Goal: Task Accomplishment & Management: Manage account settings

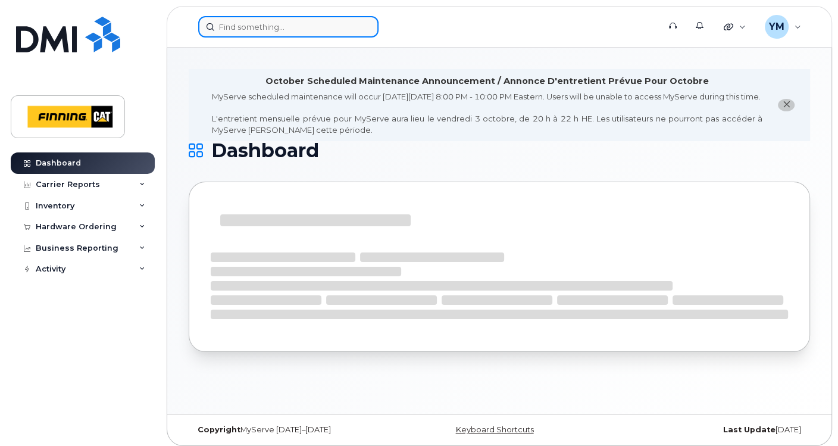
click at [275, 24] on input at bounding box center [288, 26] width 180 height 21
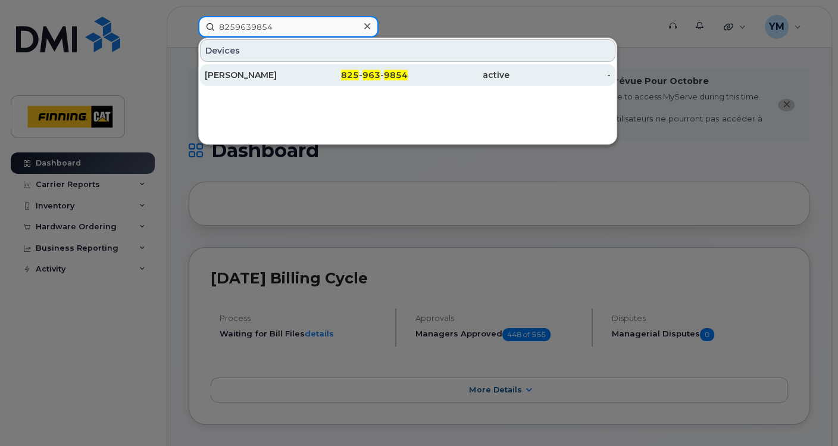
type input "8259639854"
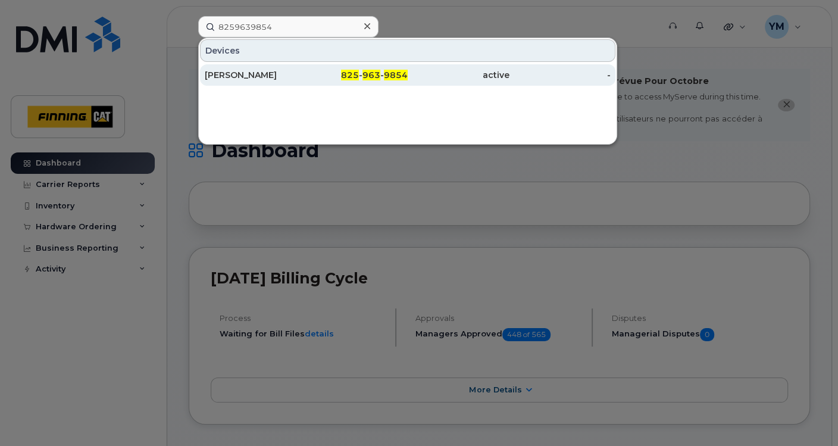
click at [258, 77] on div "[PERSON_NAME]" at bounding box center [256, 75] width 102 height 12
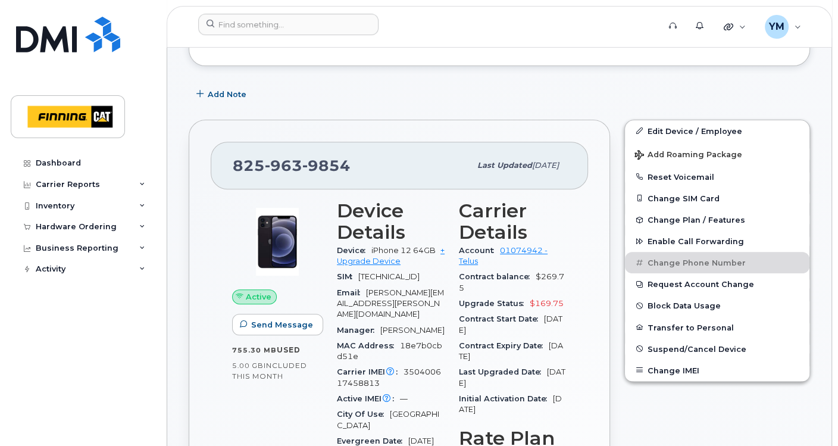
scroll to position [330, 0]
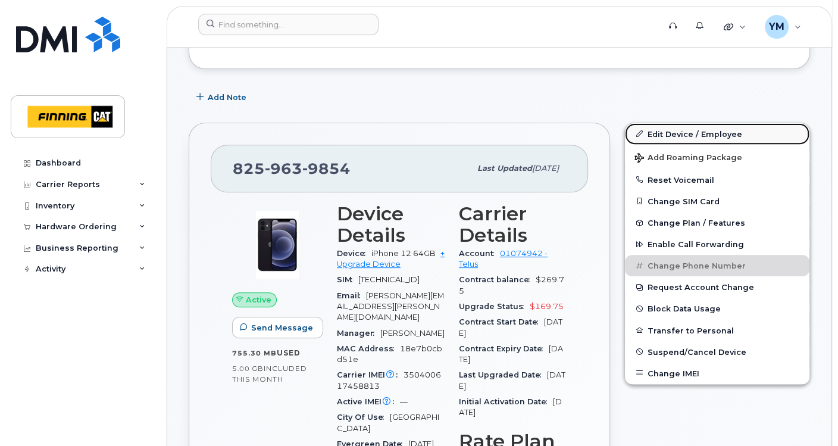
click at [692, 132] on link "Edit Device / Employee" at bounding box center [717, 133] width 185 height 21
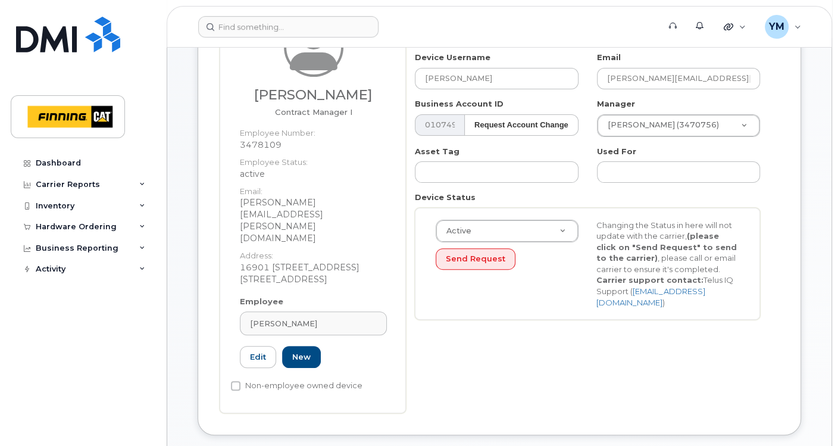
scroll to position [242, 0]
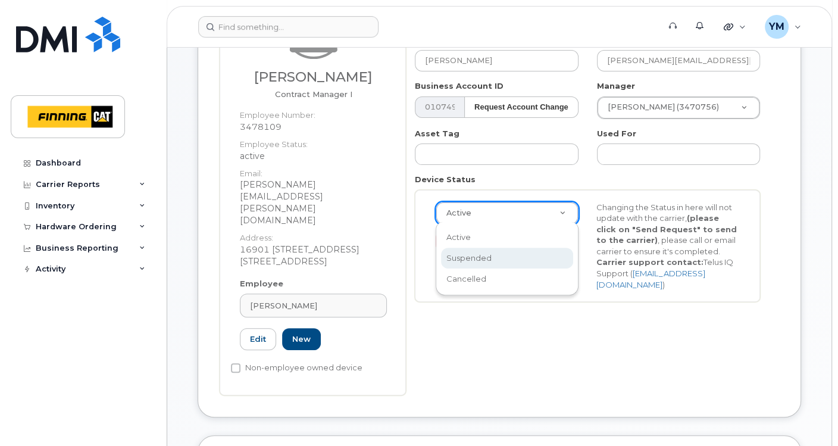
select select "suspended"
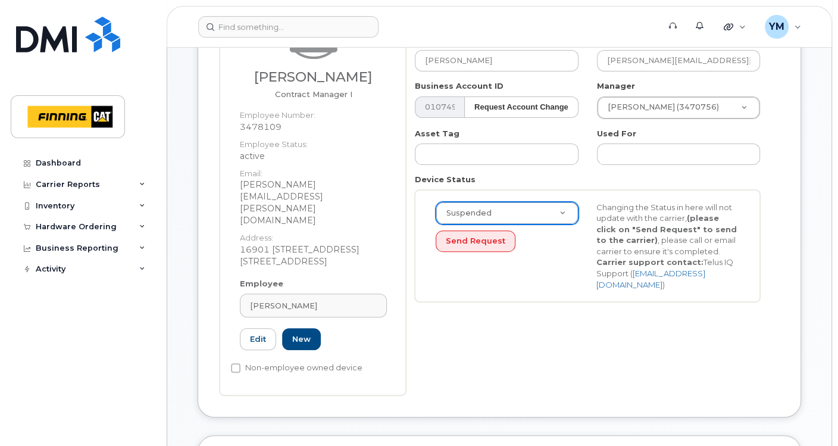
scroll to position [0, 0]
click at [536, 254] on div "Suspended Active Suspended Cancelled Send Request Changing the Status in here w…" at bounding box center [587, 246] width 321 height 89
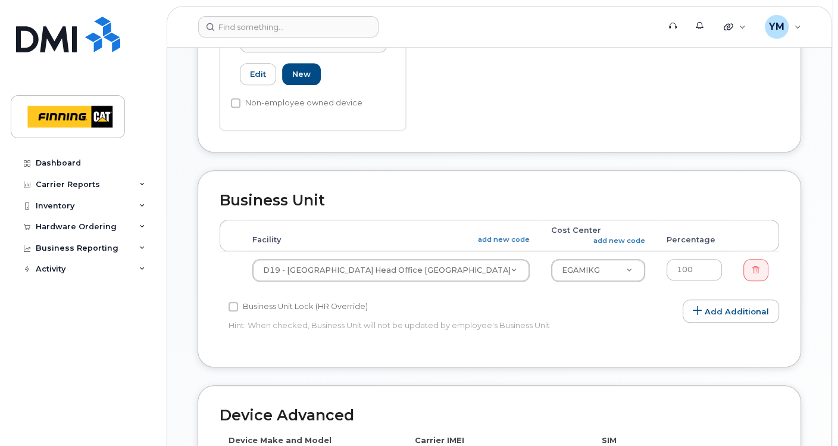
scroll to position [802, 0]
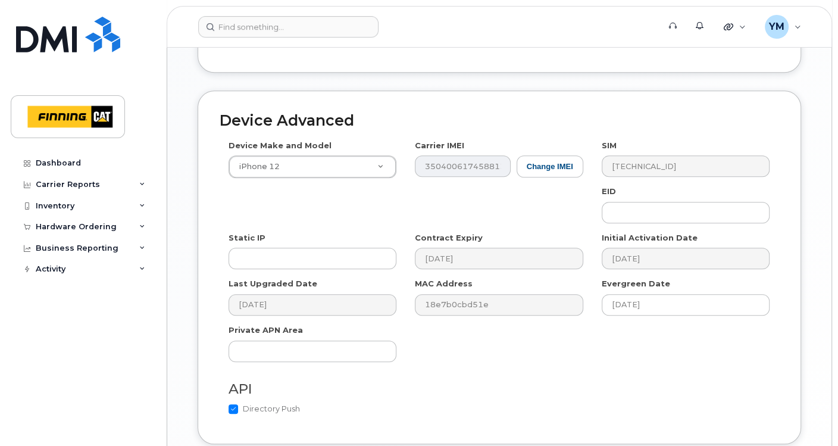
type input "Saving..."
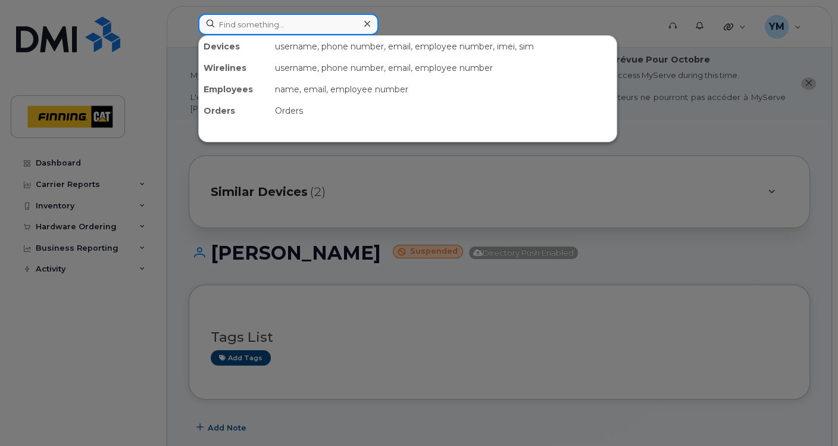
click at [255, 23] on input at bounding box center [288, 24] width 180 height 21
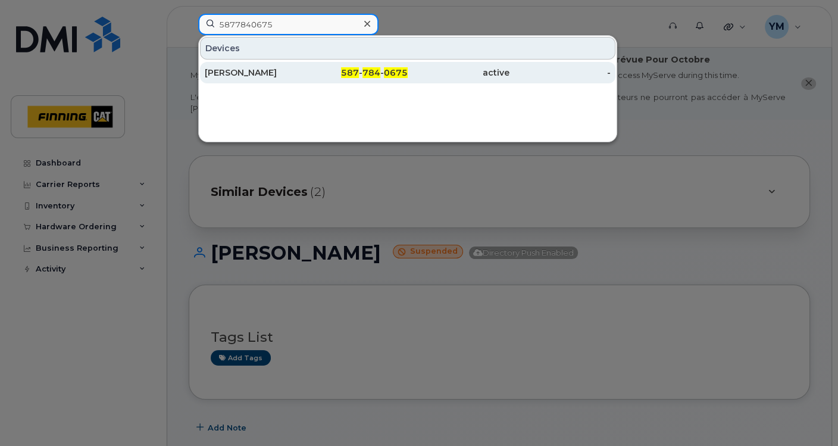
type input "5877840675"
click at [289, 73] on div "[PERSON_NAME]" at bounding box center [256, 73] width 102 height 12
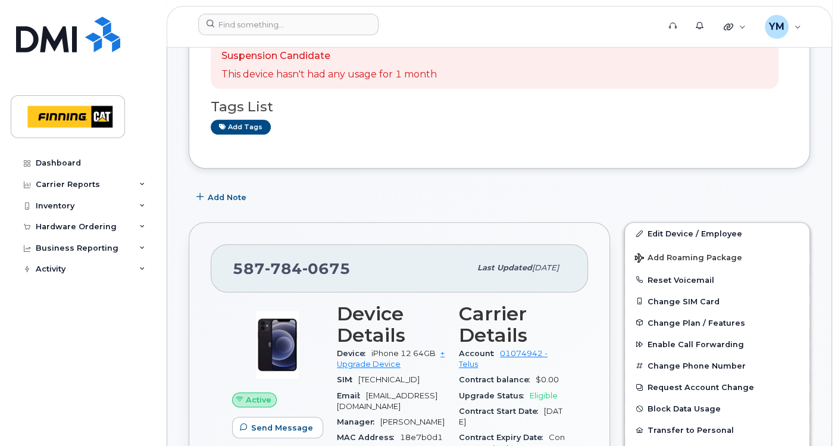
scroll to position [374, 0]
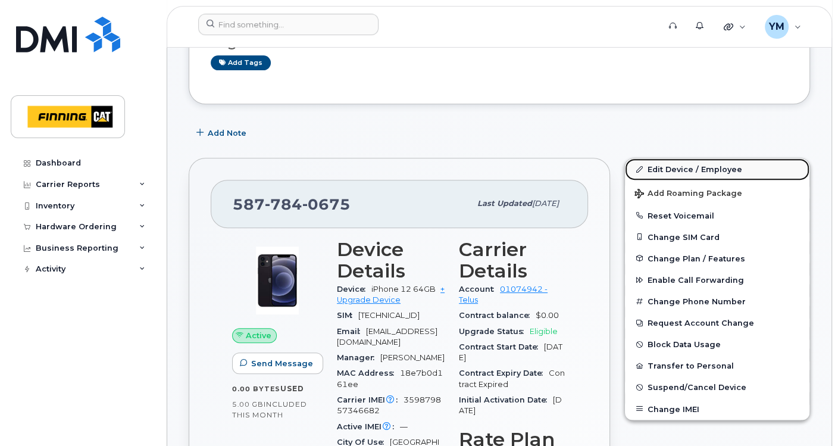
click at [701, 161] on link "Edit Device / Employee" at bounding box center [717, 168] width 185 height 21
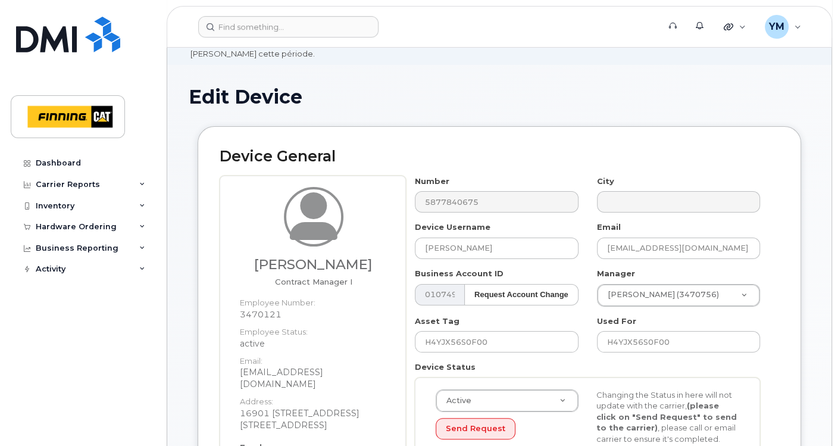
scroll to position [154, 0]
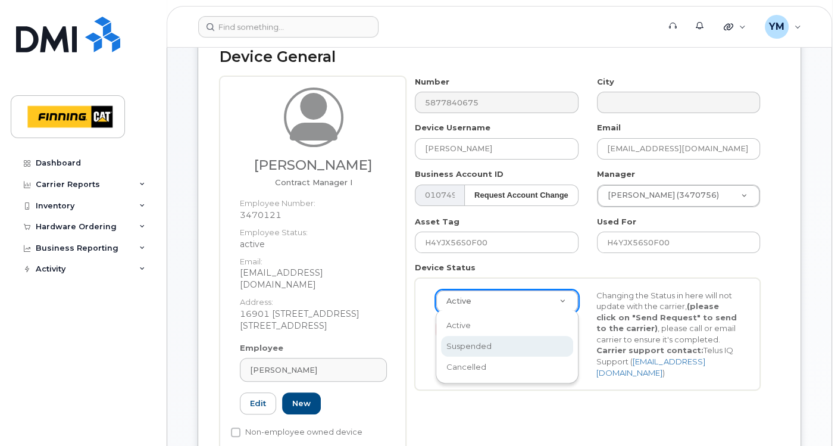
select select "suspended"
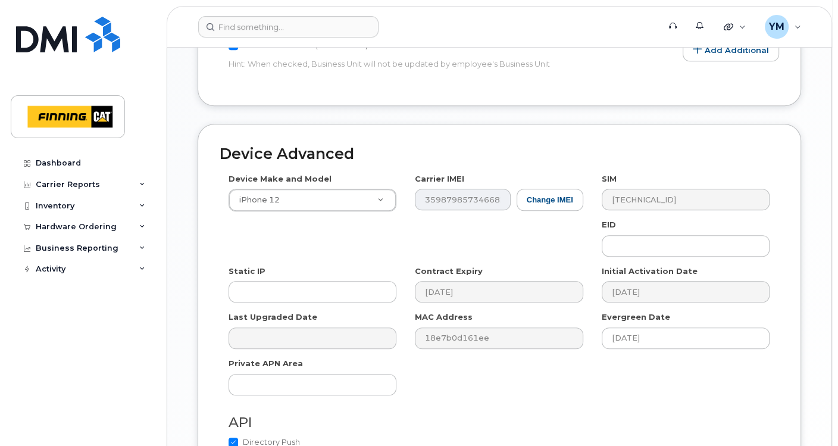
scroll to position [802, 0]
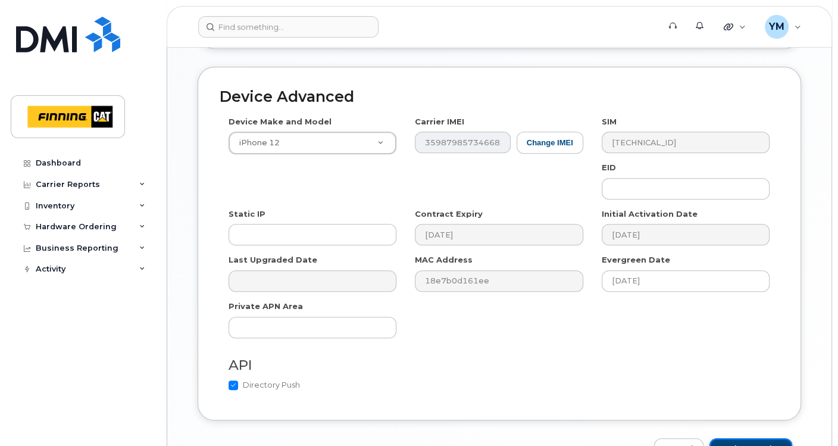
click at [748, 438] on input "Update Device" at bounding box center [750, 449] width 83 height 22
type input "Saving..."
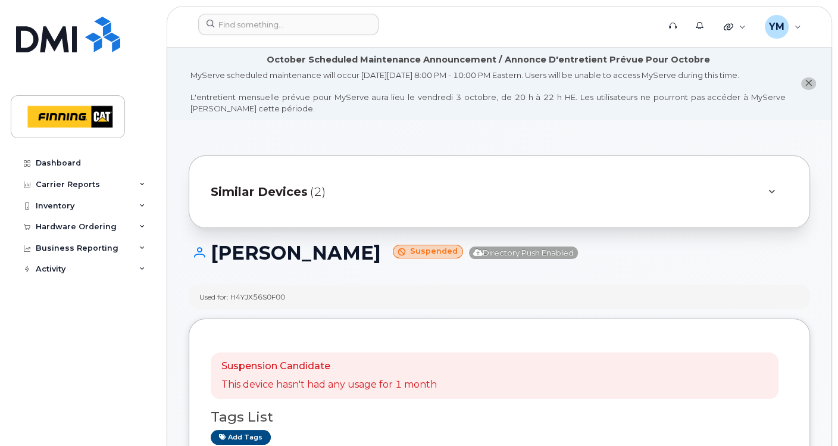
click at [269, 195] on span "Similar Devices" at bounding box center [259, 191] width 97 height 17
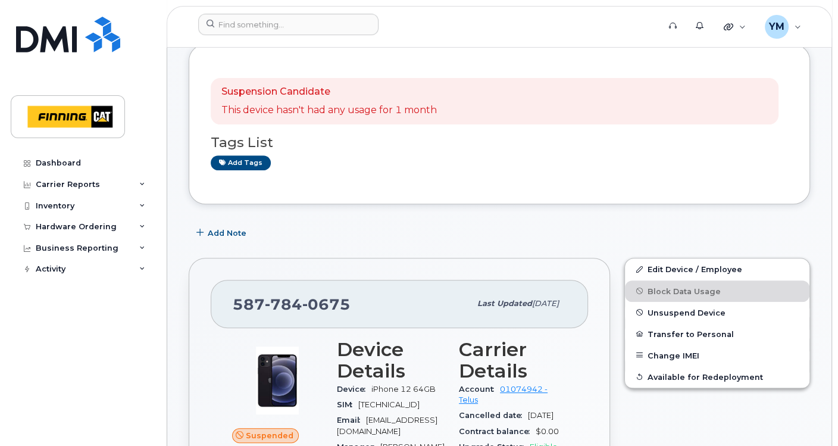
scroll to position [396, 0]
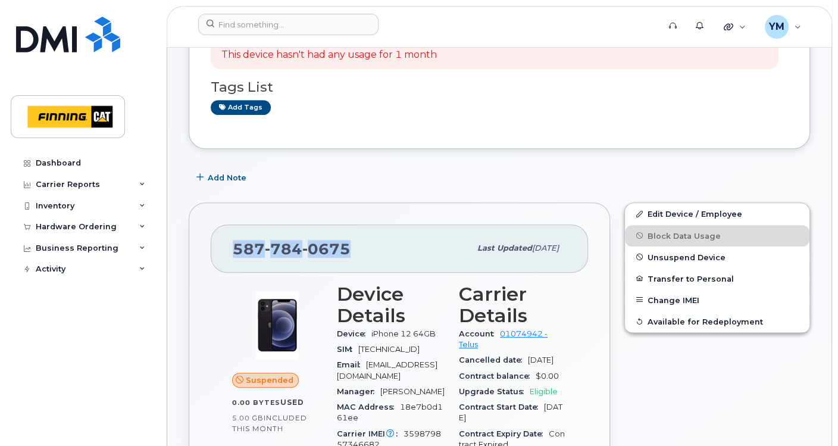
drag, startPoint x: 346, startPoint y: 244, endPoint x: 231, endPoint y: 242, distance: 115.5
click at [231, 242] on div "[PHONE_NUMBER] Last updated [DATE]" at bounding box center [399, 248] width 377 height 48
copy span "[PHONE_NUMBER]"
click at [106, 334] on div "Dashboard Carrier Reports Monthly Billing Data Daily Data Pooling Average Costi…" at bounding box center [84, 290] width 147 height 276
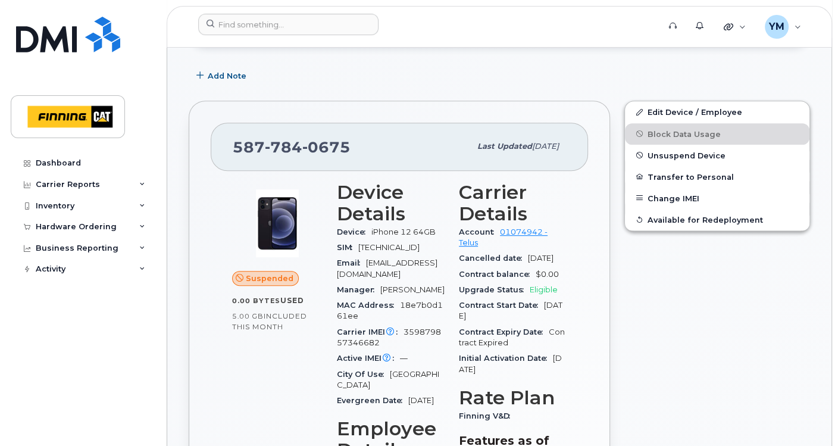
scroll to position [551, 0]
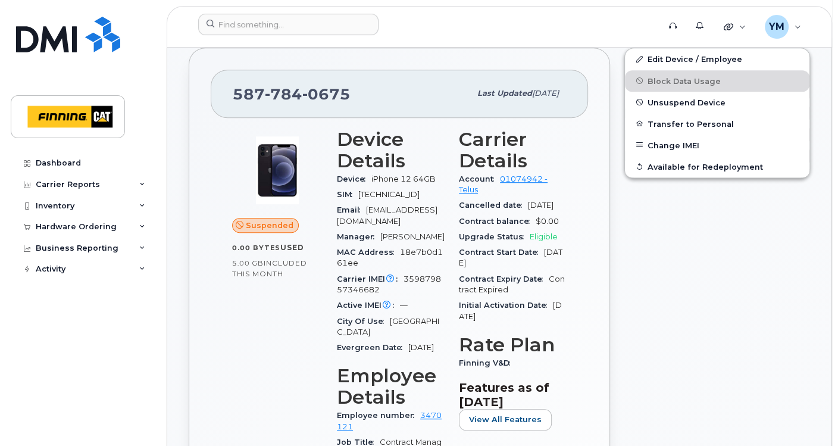
click at [796, 283] on div "Edit Device / Employee Block Data Usage Unsuspend Device Transfer to Personal C…" at bounding box center [717, 443] width 200 height 807
click at [268, 28] on input at bounding box center [288, 24] width 180 height 21
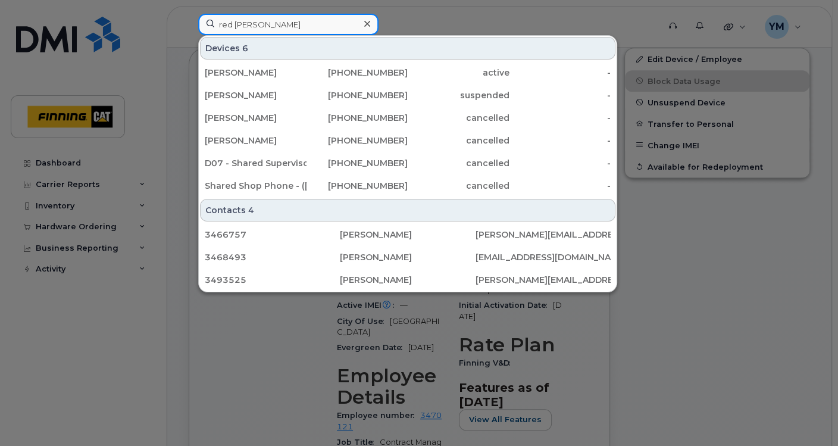
type input "red disher"
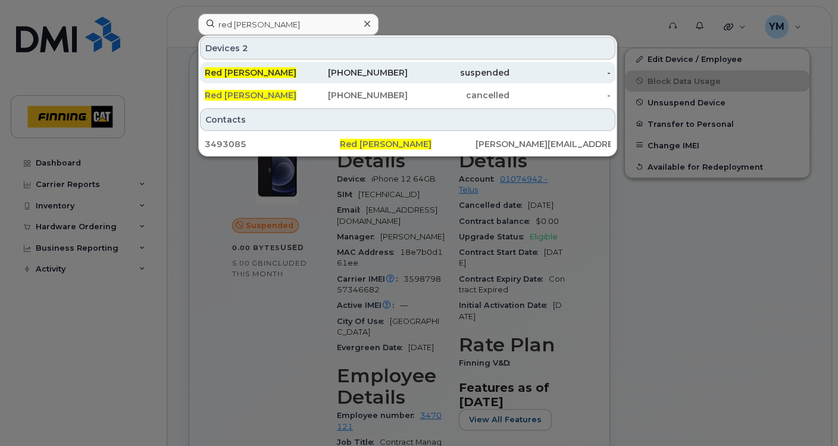
click at [335, 65] on div "587-873-2404" at bounding box center [358, 72] width 102 height 21
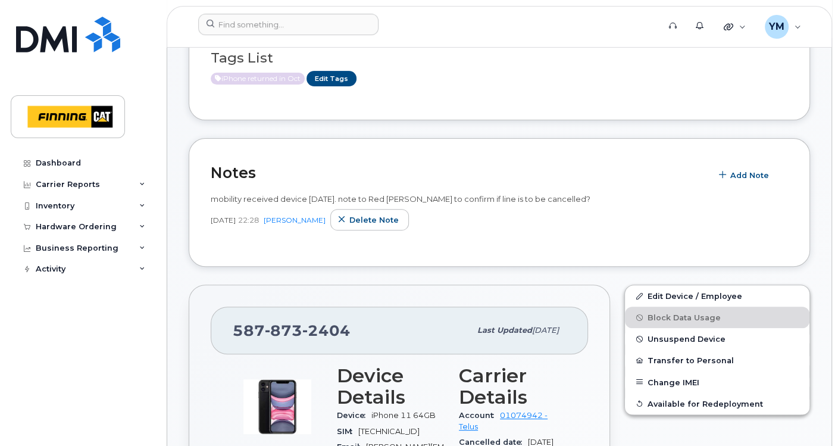
scroll to position [286, 0]
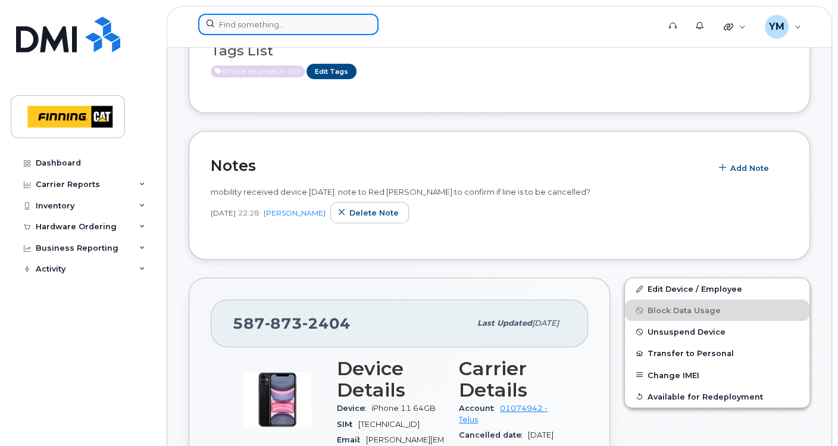
click at [314, 22] on input at bounding box center [288, 24] width 180 height 21
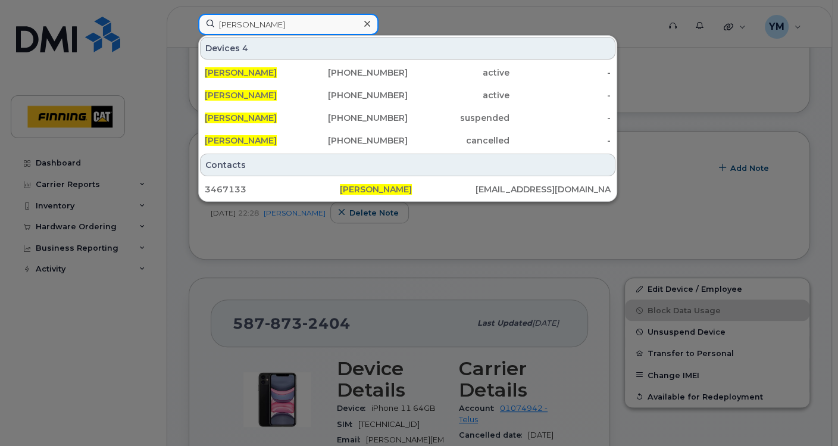
type input "[PERSON_NAME]"
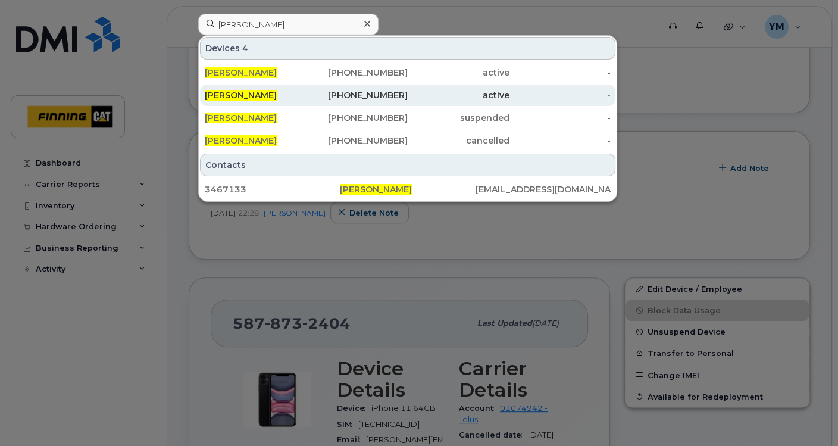
click at [349, 98] on div "587-644-0078" at bounding box center [358, 95] width 102 height 12
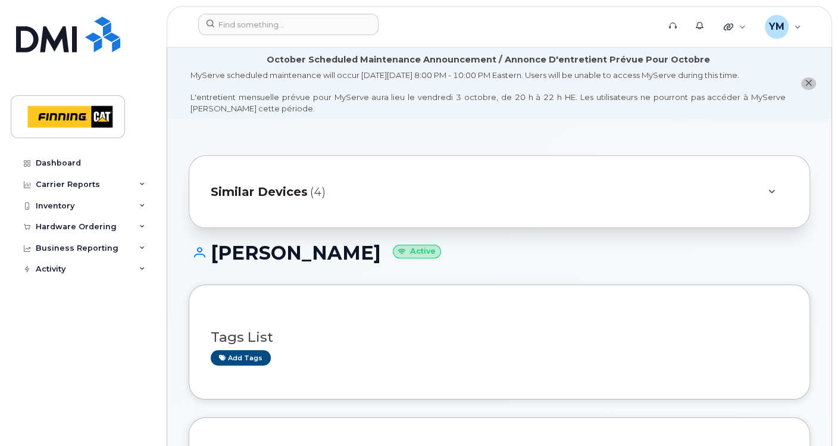
click at [272, 192] on span "Similar Devices" at bounding box center [259, 191] width 97 height 17
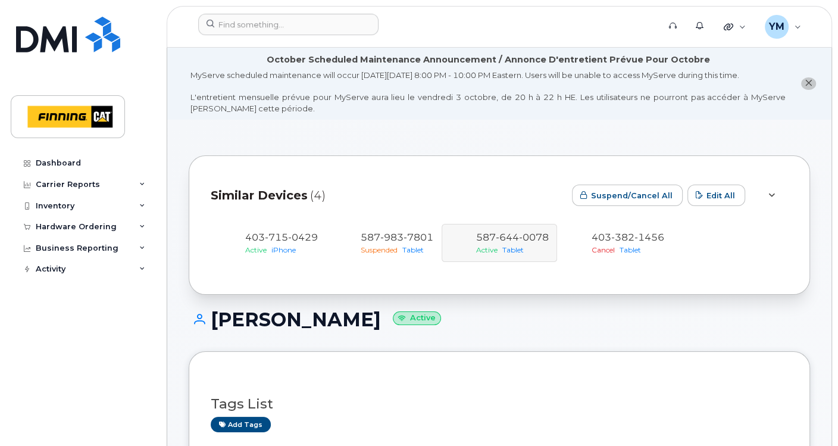
click at [545, 235] on div "403 715 0429 Active iPhone 587 983 7801 Suspended Tablet 587 644 0078 Active Ta…" at bounding box center [499, 243] width 577 height 38
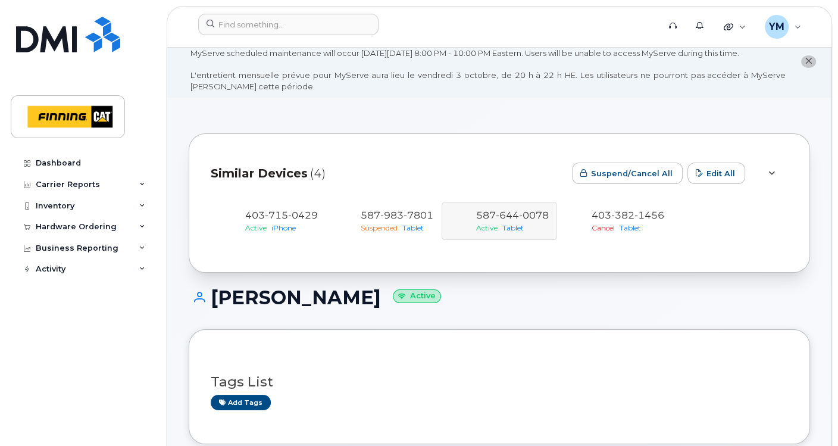
scroll to position [22, 0]
click at [639, 216] on span "1456" at bounding box center [649, 215] width 30 height 11
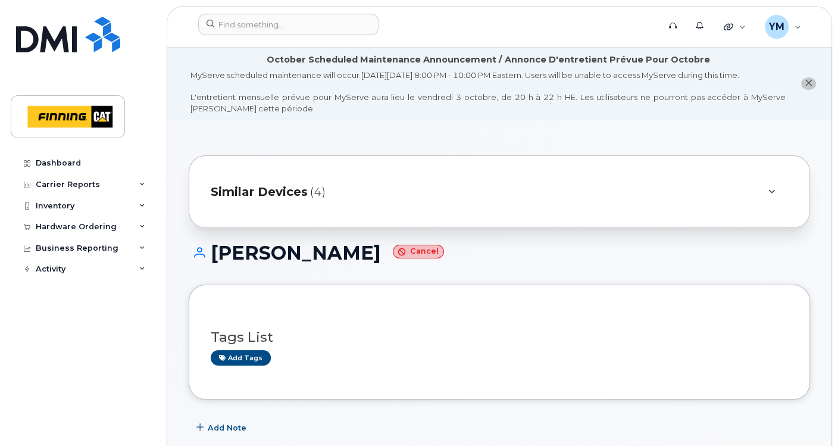
click at [248, 192] on span "Similar Devices" at bounding box center [259, 191] width 97 height 17
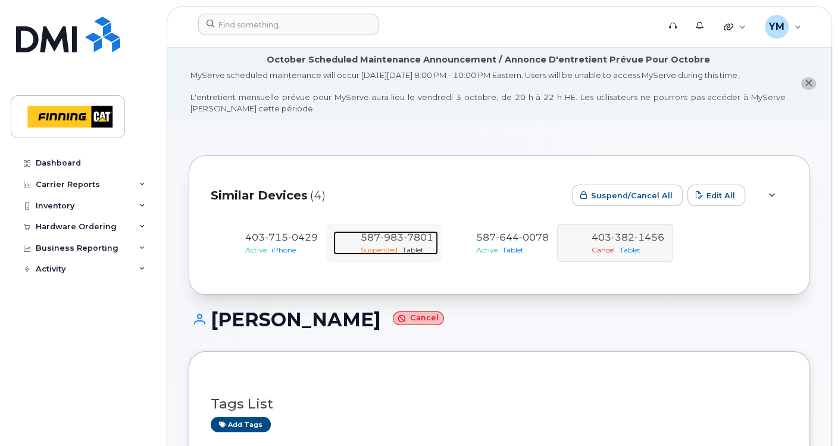
click at [386, 233] on span "983" at bounding box center [391, 237] width 23 height 11
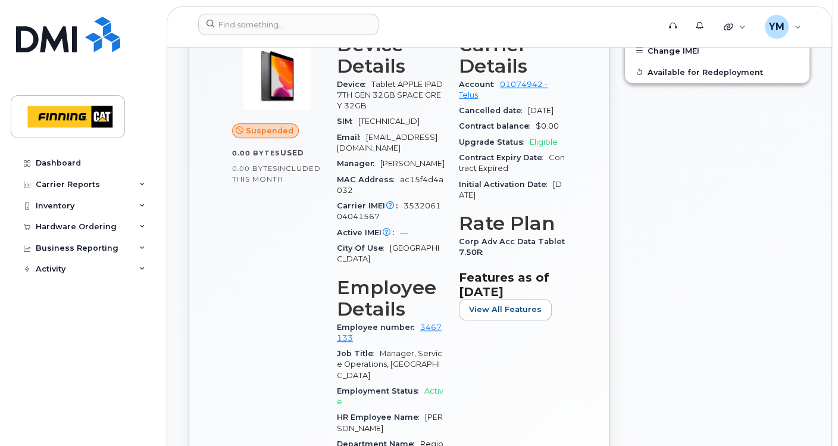
scroll to position [551, 0]
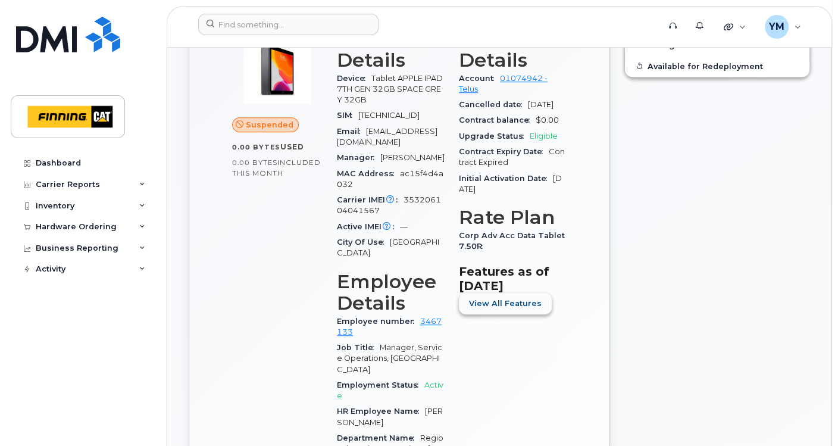
click at [542, 311] on button "View All Features" at bounding box center [505, 303] width 93 height 21
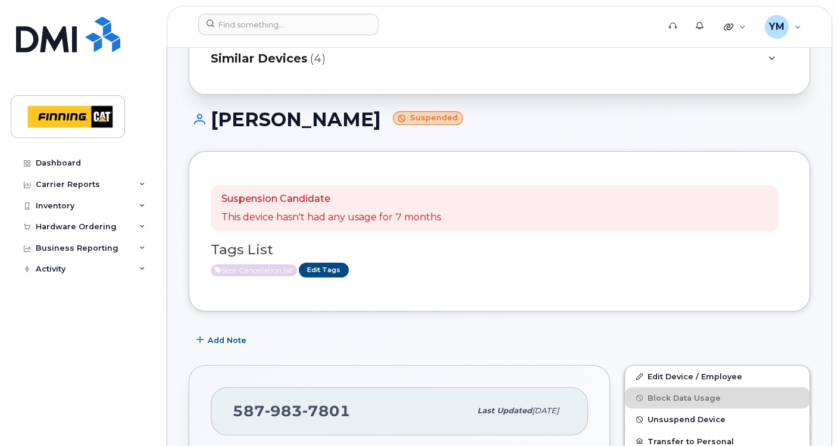
scroll to position [132, 0]
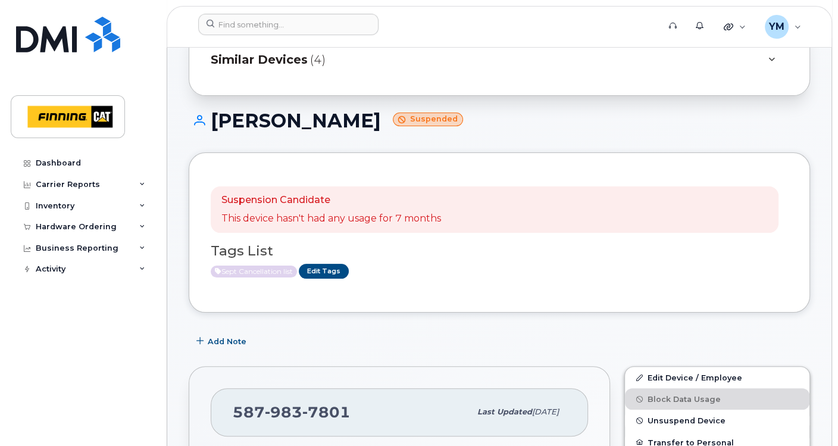
click at [286, 56] on span "Similar Devices" at bounding box center [259, 59] width 97 height 17
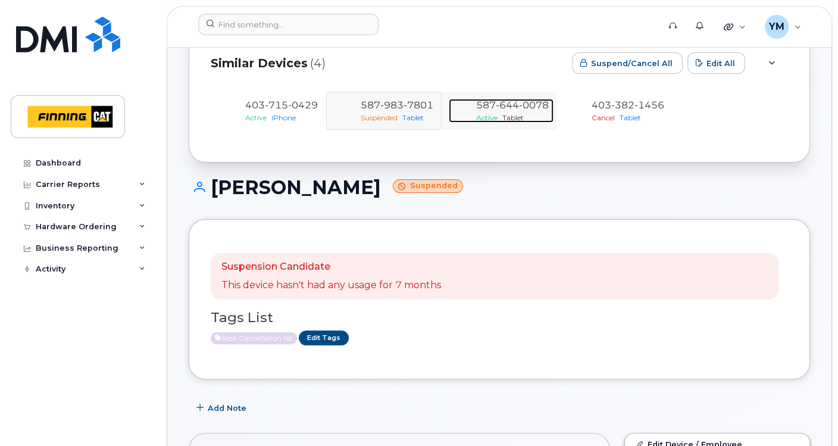
click at [542, 110] on span "0078" at bounding box center [534, 104] width 30 height 11
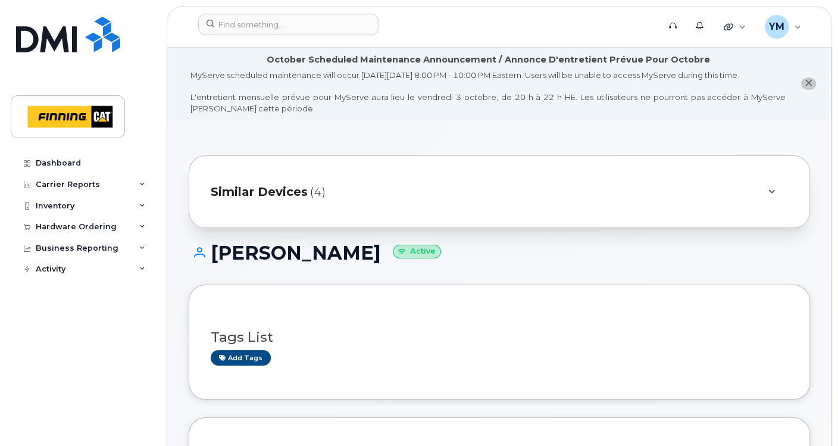
click at [277, 186] on span "Similar Devices" at bounding box center [259, 191] width 97 height 17
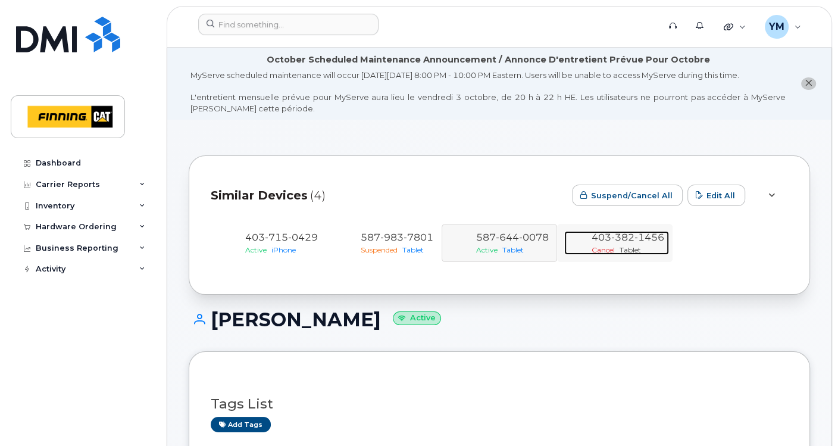
click at [638, 236] on span "1456" at bounding box center [649, 237] width 30 height 11
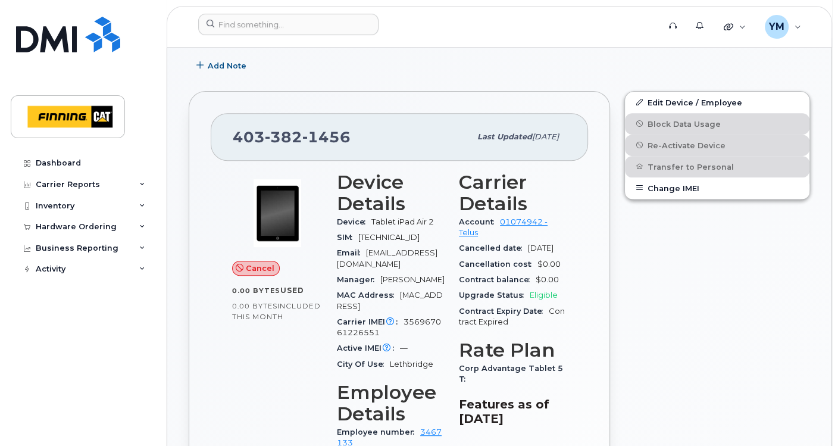
scroll to position [418, 0]
